Goal: Check status: Check status

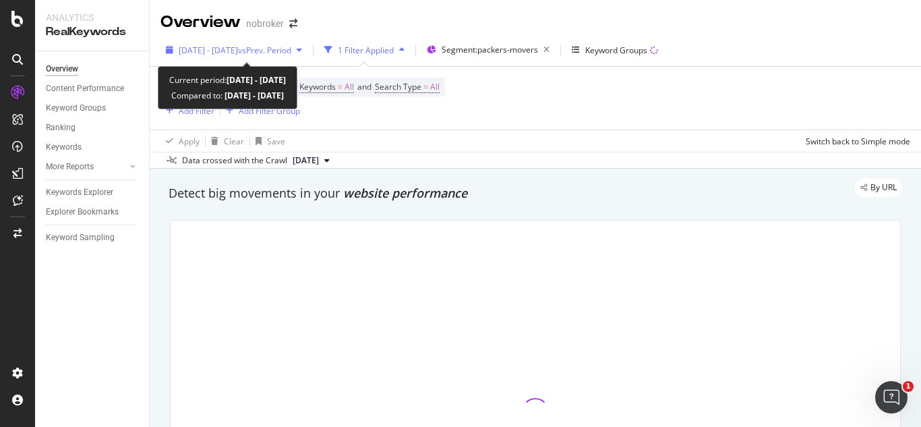
click at [291, 42] on div "[DATE] - [DATE] vs Prev. Period" at bounding box center [233, 50] width 147 height 20
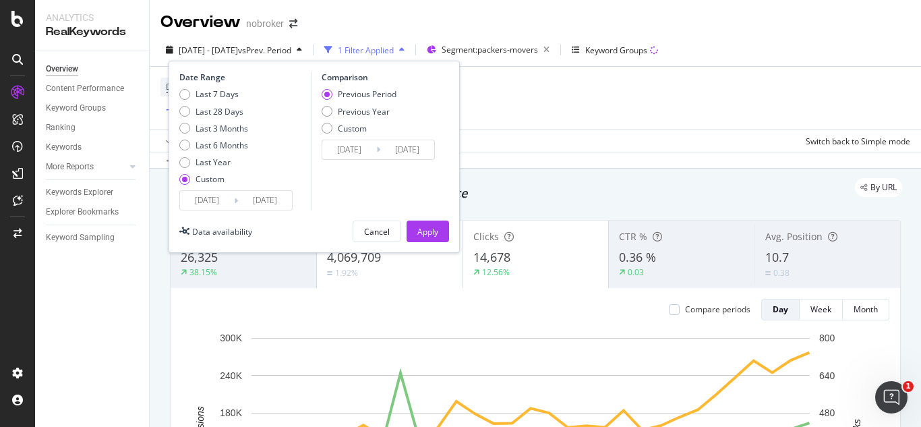
click at [266, 201] on input "[DATE]" at bounding box center [265, 200] width 54 height 19
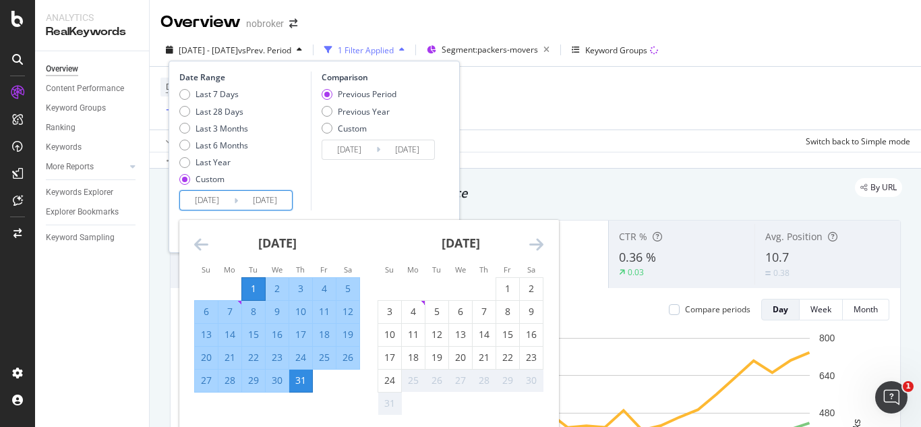
click at [220, 200] on input "[DATE]" at bounding box center [207, 200] width 54 height 19
click at [511, 283] on div "1" at bounding box center [507, 288] width 23 height 13
type input "[DATE]"
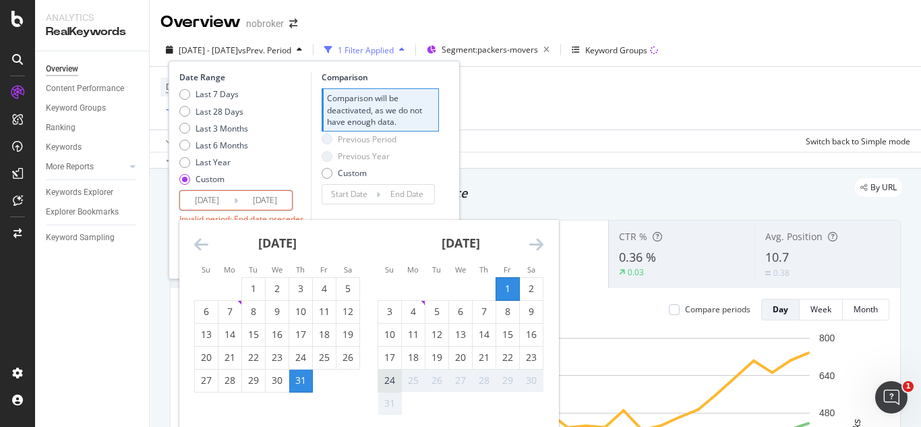
click at [392, 382] on div "24" at bounding box center [389, 379] width 23 height 13
type input "[DATE]"
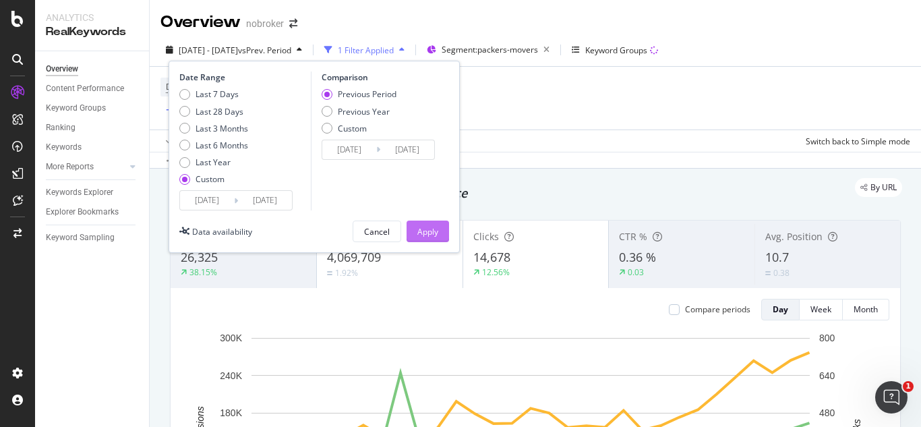
click at [433, 222] on div "Apply" at bounding box center [427, 231] width 21 height 20
